Goal: Transaction & Acquisition: Purchase product/service

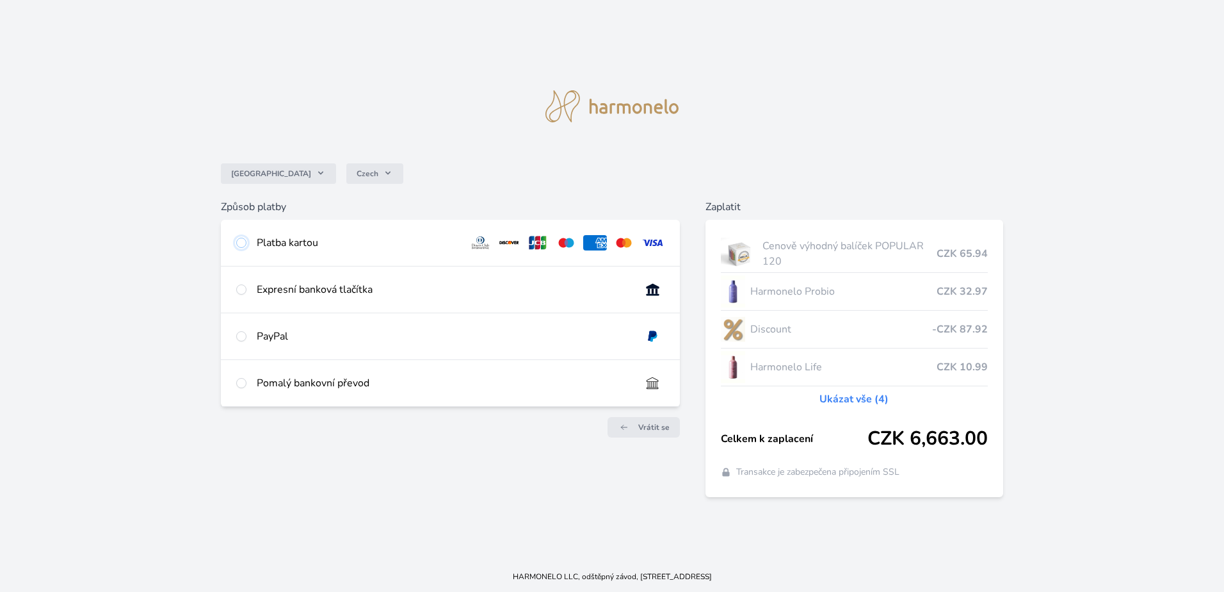
click at [245, 241] on input "radio" at bounding box center [241, 243] width 10 height 10
radio input "true"
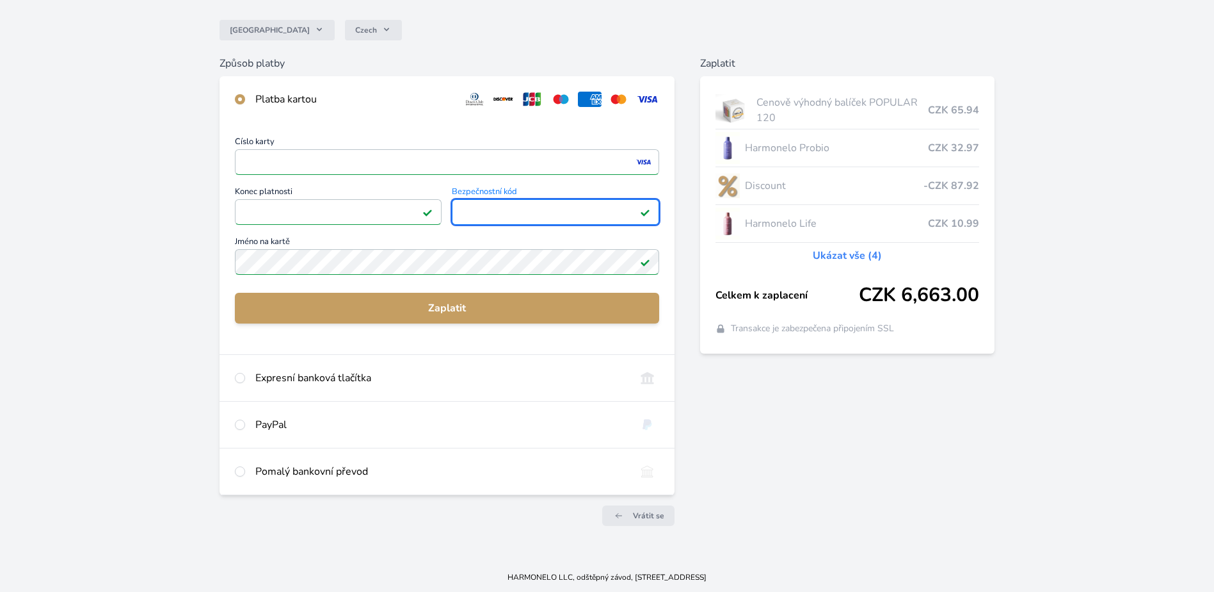
scroll to position [105, 0]
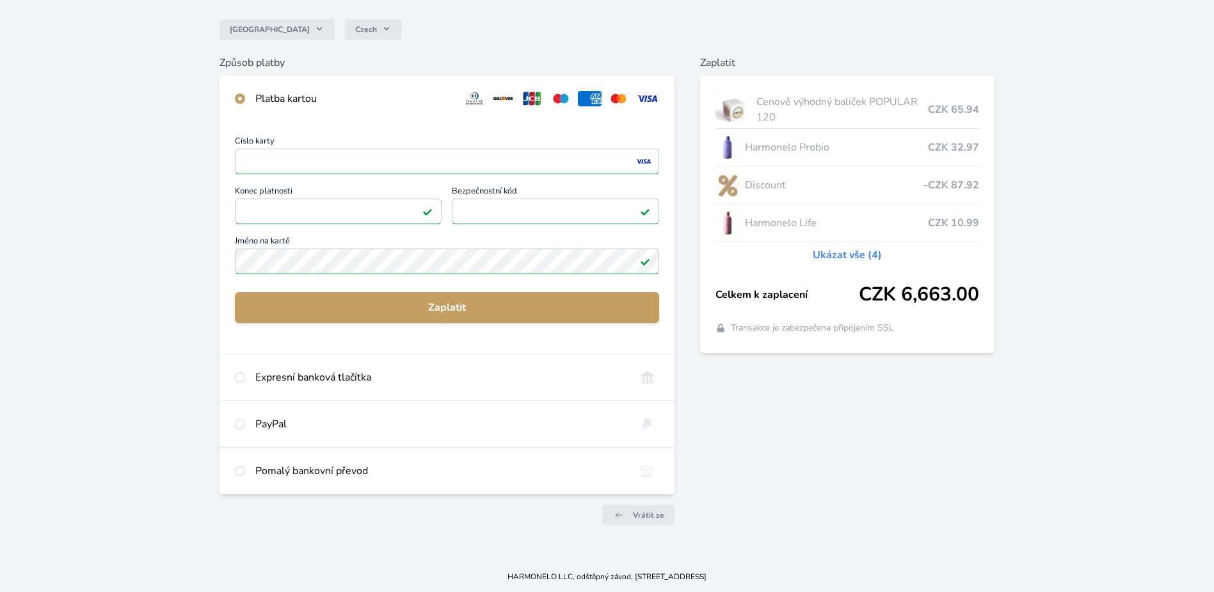
click at [871, 255] on link "Ukázat vše (4)" at bounding box center [847, 254] width 69 height 15
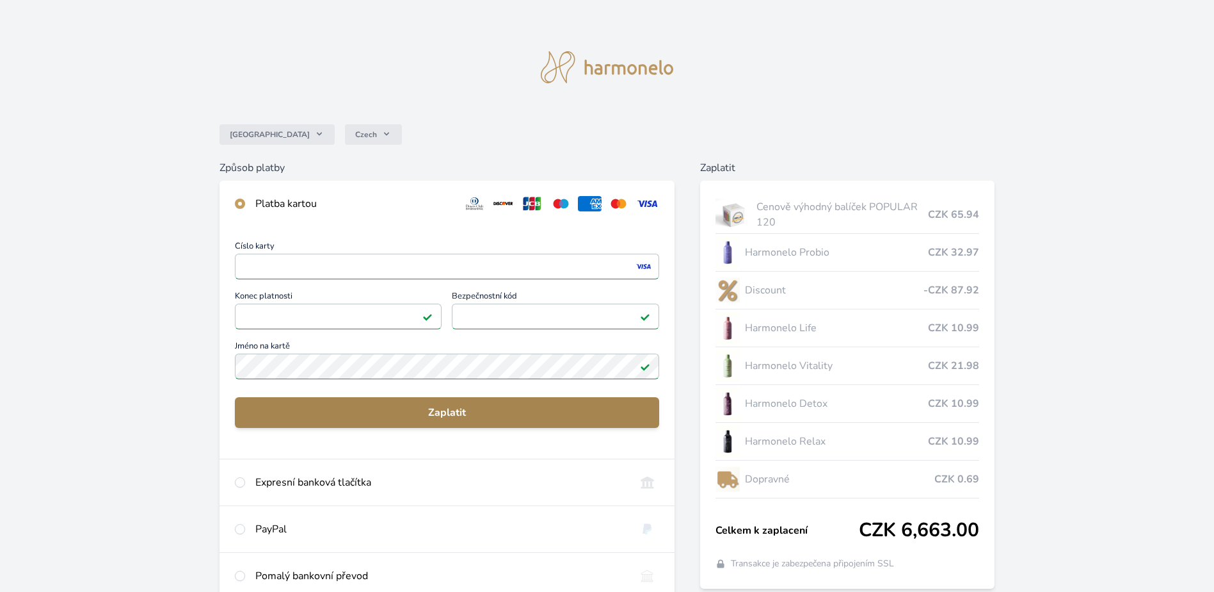
click at [567, 410] on span "Zaplatit" at bounding box center [447, 412] width 404 height 15
